Goal: Information Seeking & Learning: Learn about a topic

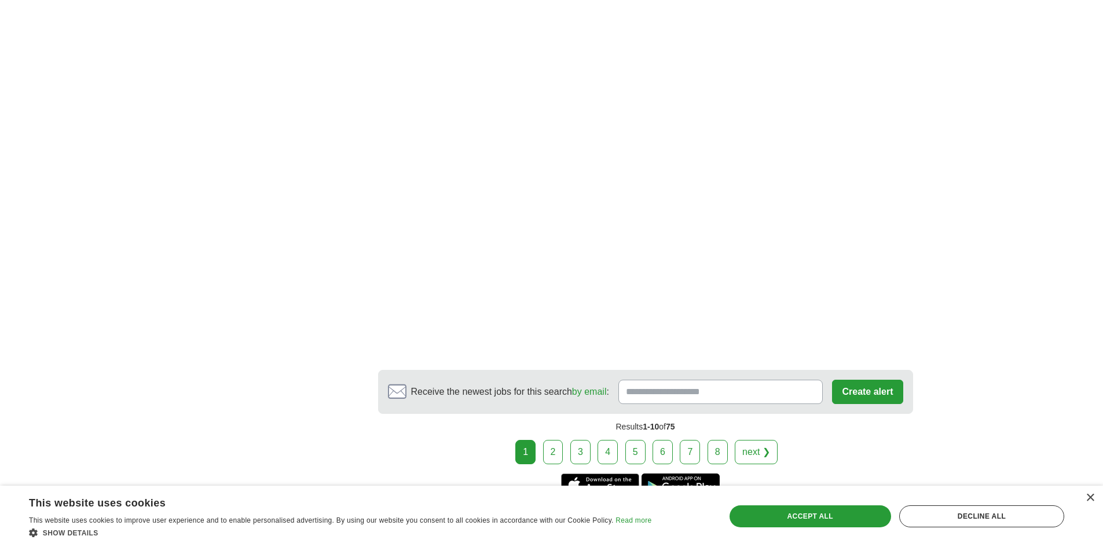
scroll to position [1679, 0]
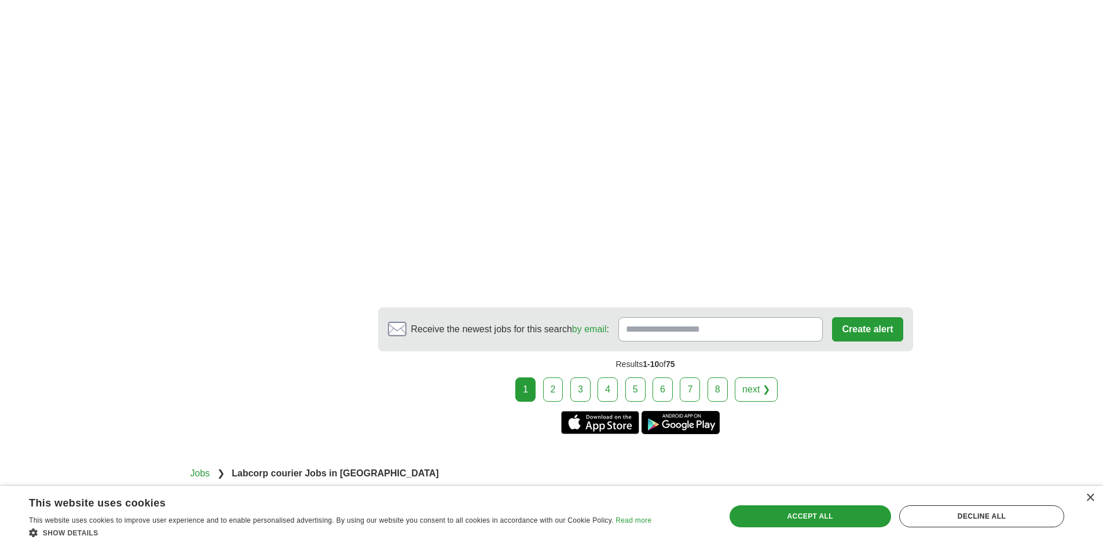
drag, startPoint x: 531, startPoint y: 347, endPoint x: 546, endPoint y: 362, distance: 21.3
click at [544, 360] on div "Results 1-10 of 75" at bounding box center [645, 364] width 535 height 26
click at [552, 378] on link "2" at bounding box center [553, 390] width 20 height 24
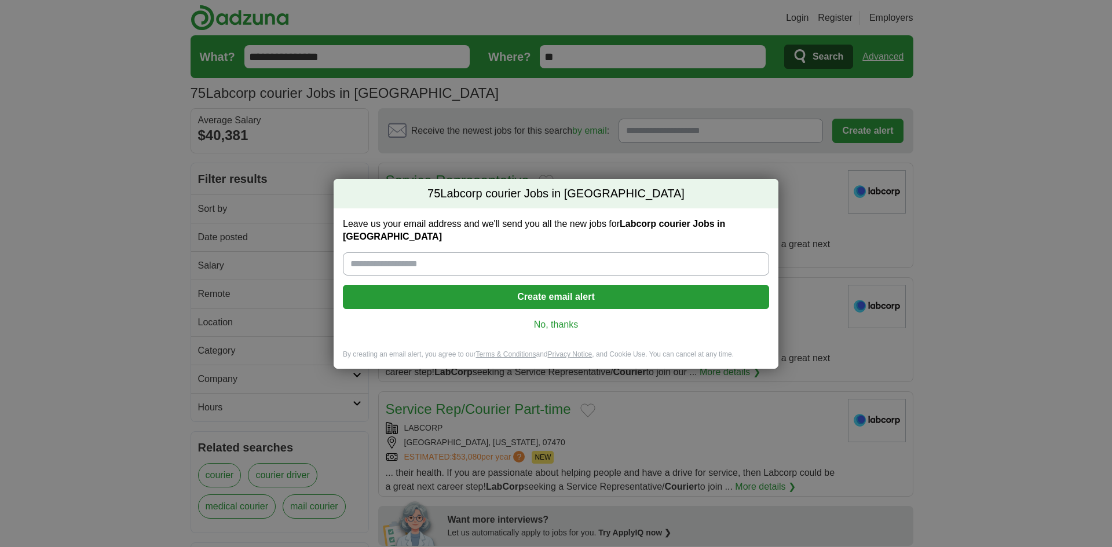
click at [558, 318] on link "No, thanks" at bounding box center [556, 324] width 408 height 13
